Goal: Task Accomplishment & Management: Manage account settings

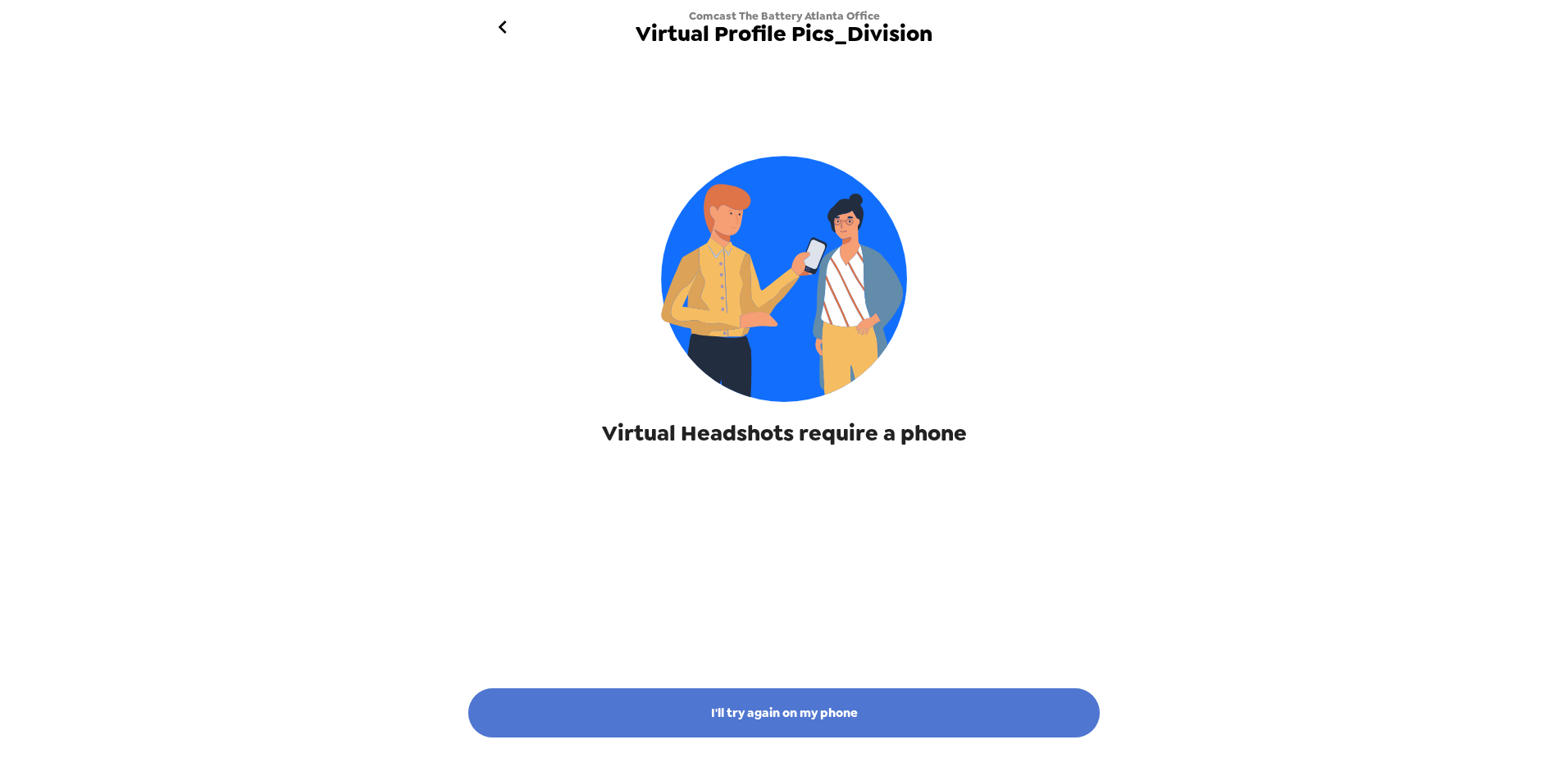
click at [812, 705] on button "I'll try again on my phone" at bounding box center [784, 713] width 632 height 49
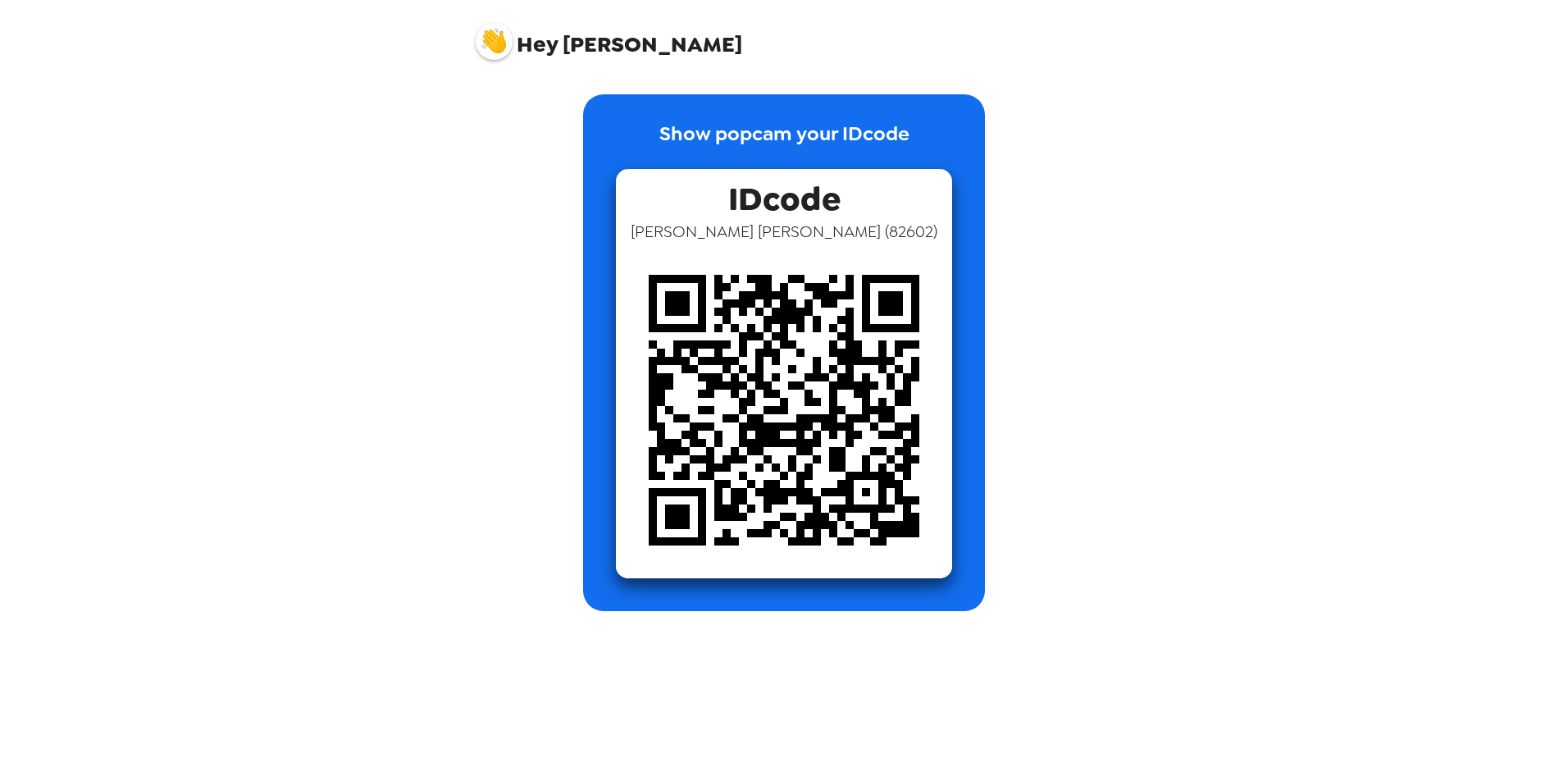
click at [860, 264] on img at bounding box center [784, 410] width 337 height 337
click at [772, 273] on img at bounding box center [784, 410] width 337 height 337
click at [774, 344] on img at bounding box center [784, 410] width 337 height 337
click at [488, 47] on img at bounding box center [494, 41] width 37 height 37
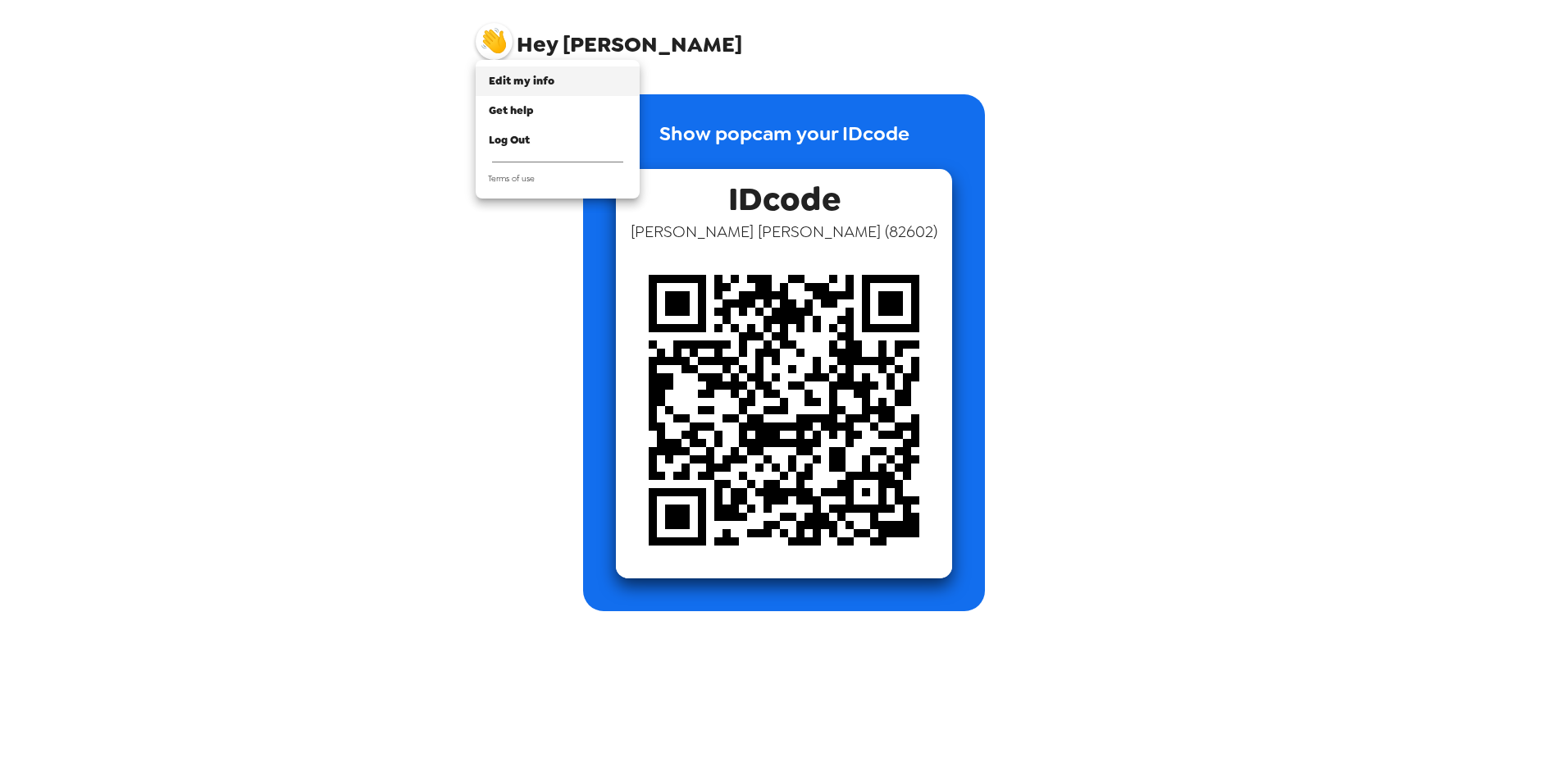
click at [518, 78] on span "Edit my info" at bounding box center [522, 80] width 66 height 14
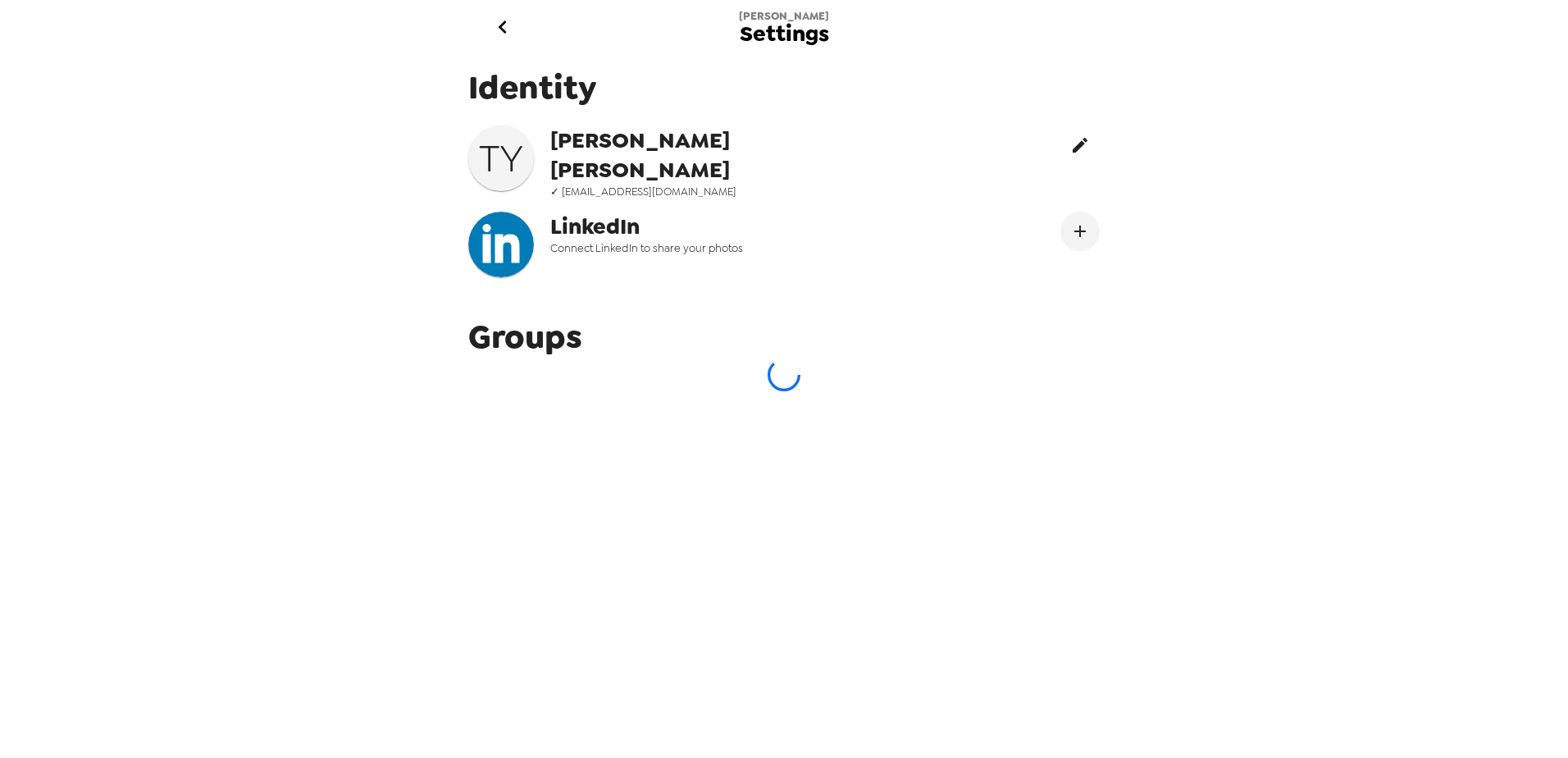
click at [1070, 146] on icon "edit" at bounding box center [1079, 145] width 19 height 19
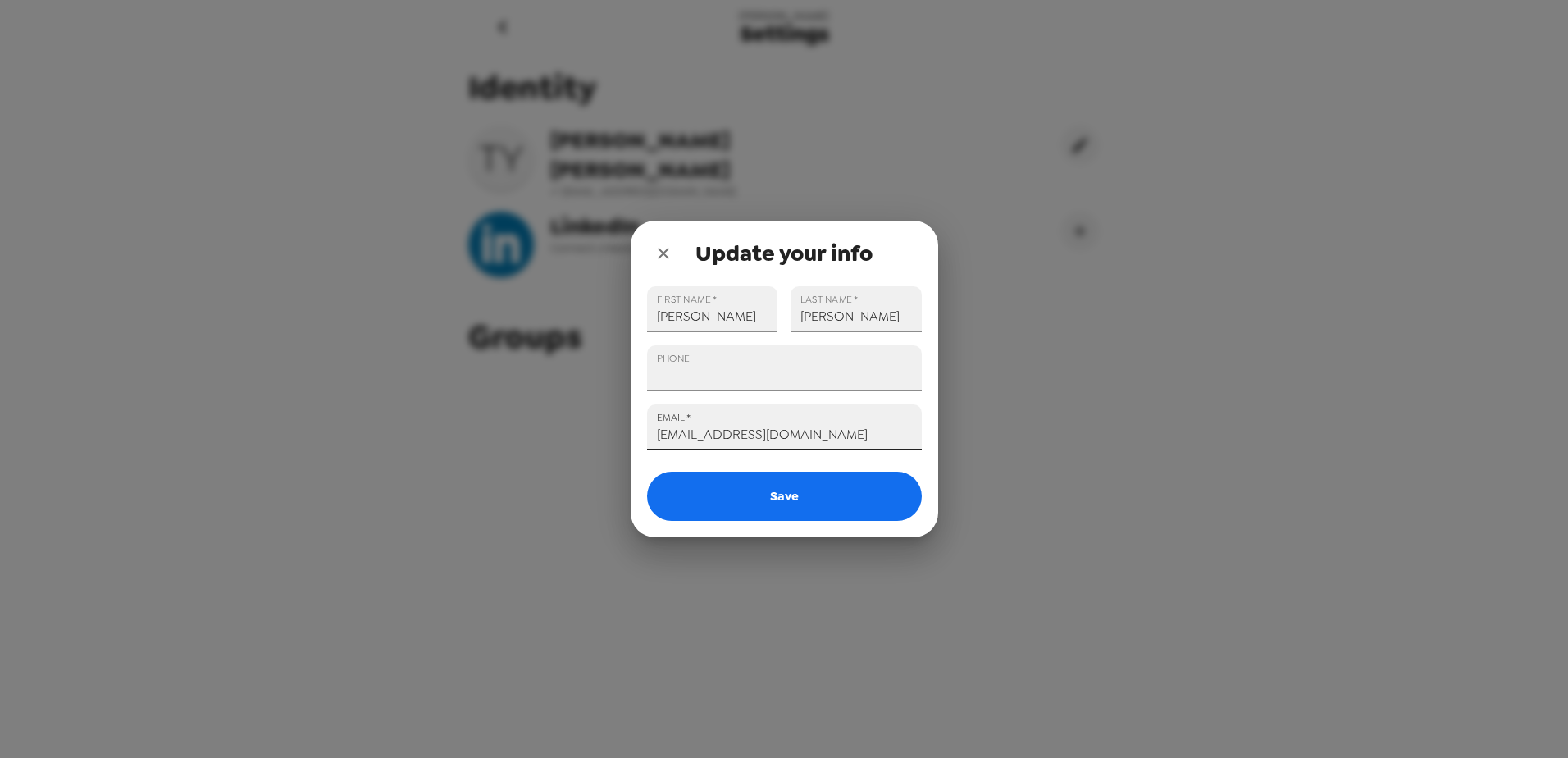
drag, startPoint x: 837, startPoint y: 437, endPoint x: 638, endPoint y: 433, distance: 199.0
click at [638, 433] on div "EMAIL   * tyarbrough01@yahoo.com" at bounding box center [778, 421] width 288 height 59
type input "Tammy_yarbrough2@cable.comcast.com"
type input "+1 (678) 538-7869"
drag, startPoint x: 776, startPoint y: 378, endPoint x: 622, endPoint y: 373, distance: 154.1
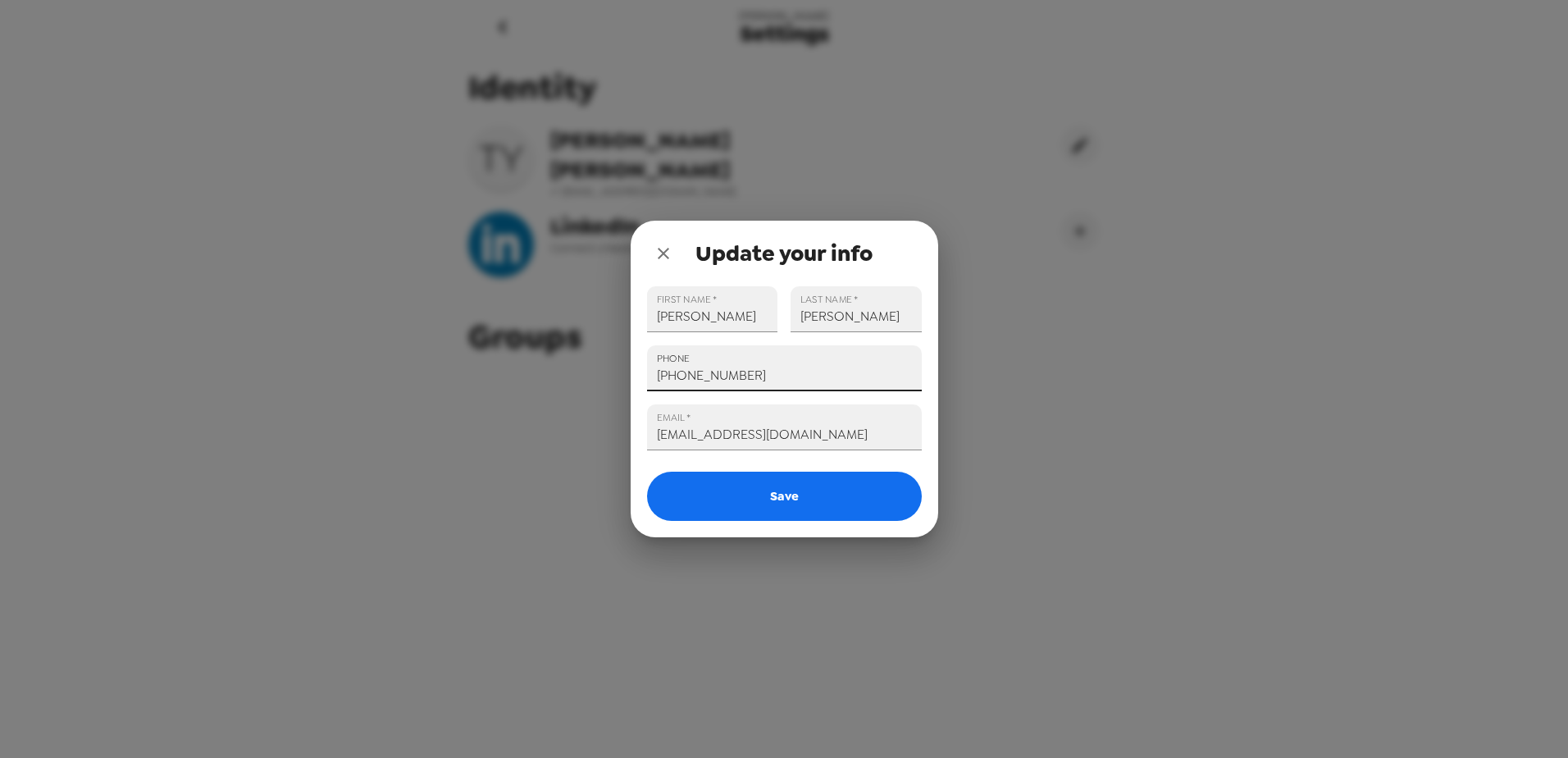
click at [622, 373] on div "Update your info FIRST NAME   * Tammy LAST NAME   * Yarbrough PHONE +1 (678) 53…" at bounding box center [784, 379] width 1568 height 758
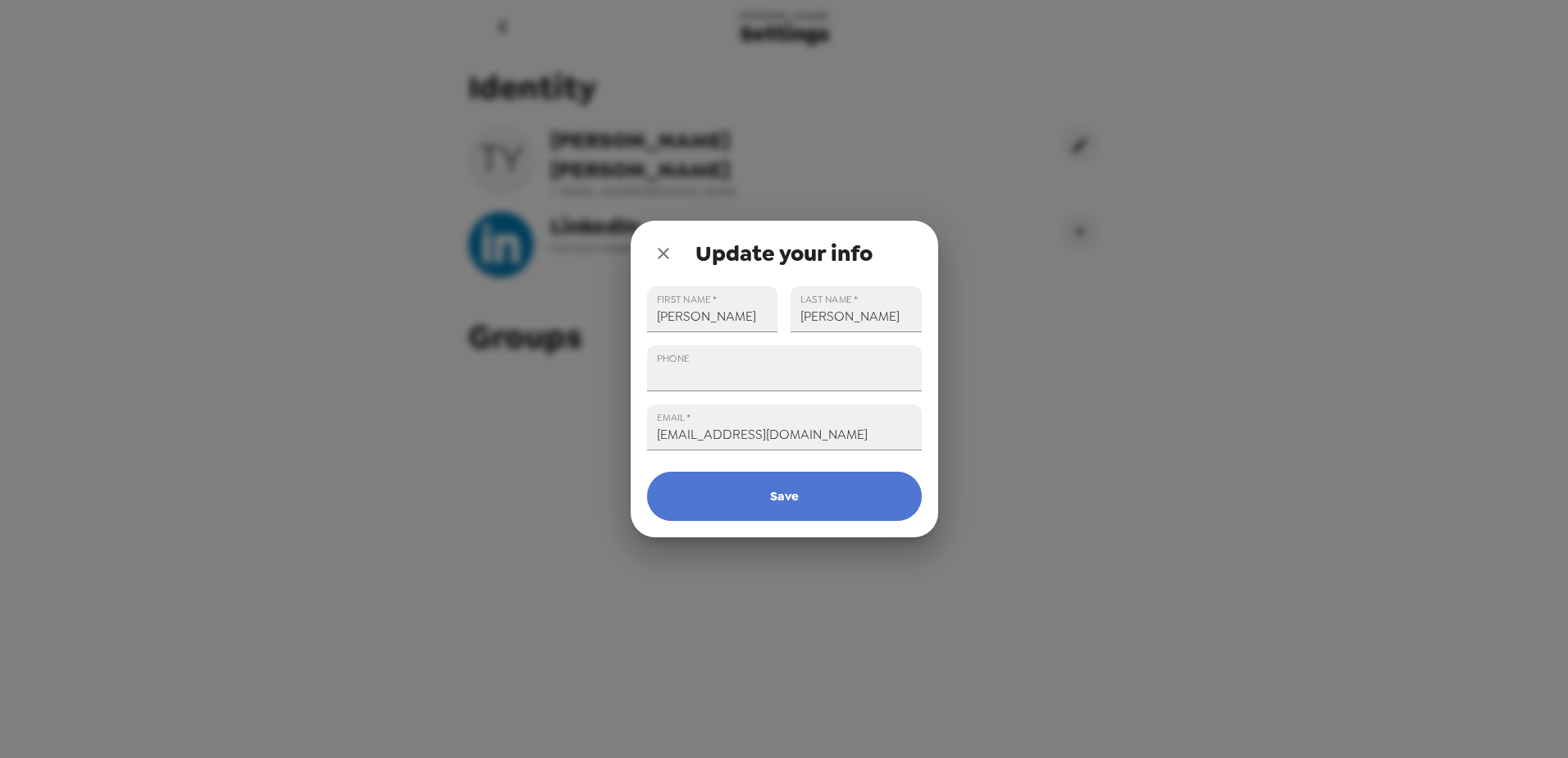
click at [807, 497] on button "Save" at bounding box center [784, 497] width 275 height 49
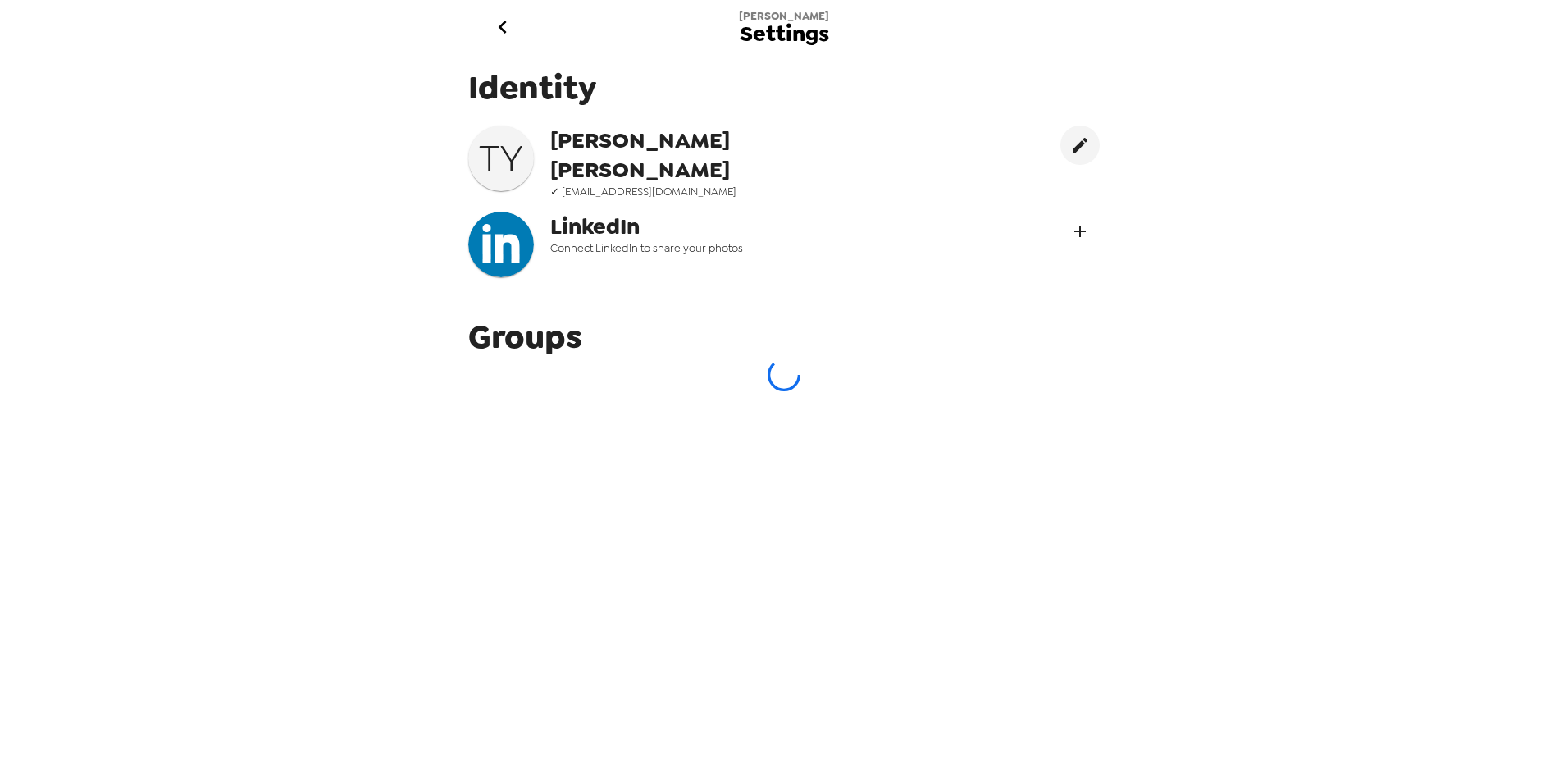
click at [1074, 226] on icon "Connect LinekdIn" at bounding box center [1080, 232] width 12 height 12
